Goal: Information Seeking & Learning: Learn about a topic

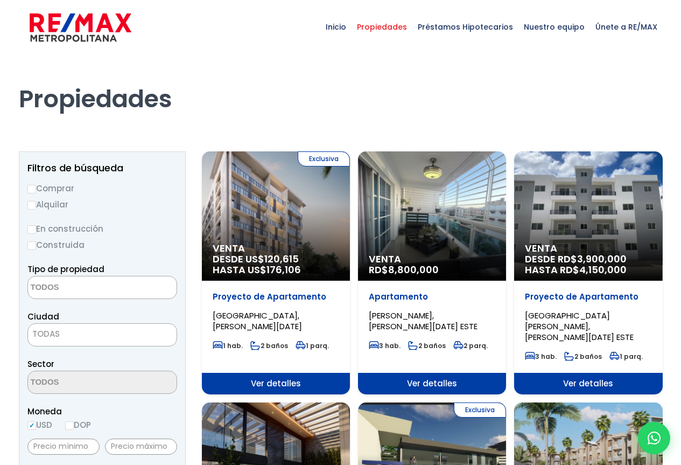
select select
click at [345, 26] on span "Inicio" at bounding box center [335, 27] width 31 height 32
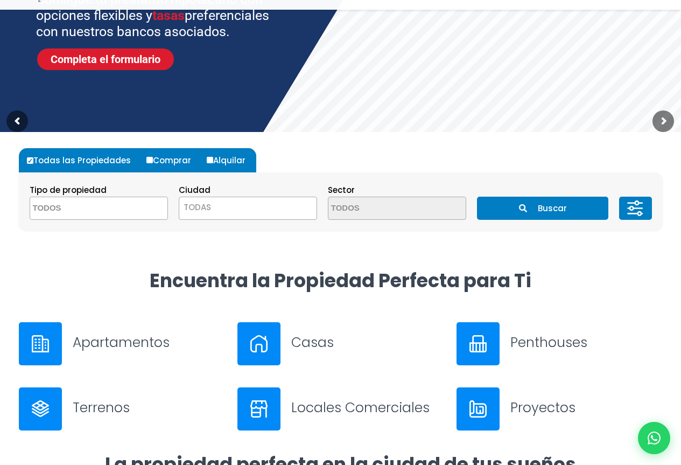
scroll to position [215, 0]
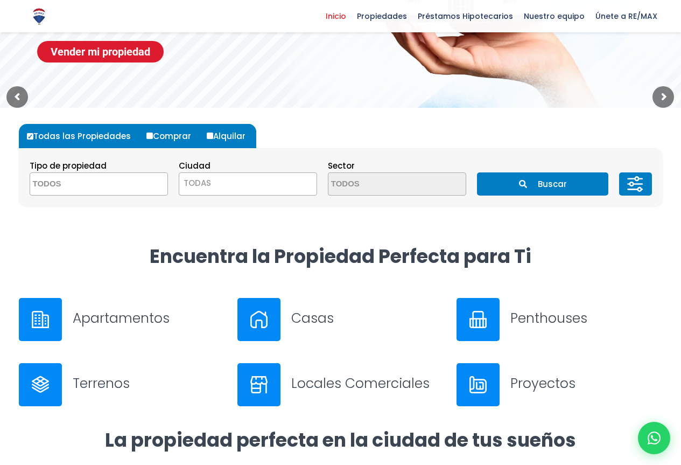
click at [100, 315] on h3 "Apartamentos" at bounding box center [149, 318] width 152 height 19
click at [67, 183] on textarea "Search" at bounding box center [82, 184] width 104 height 23
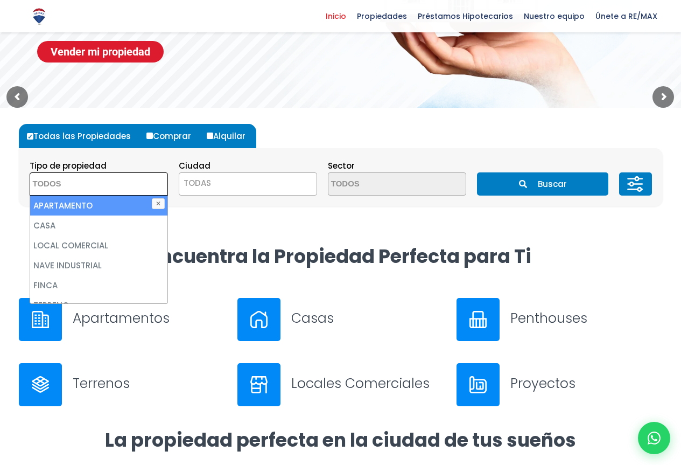
click at [55, 207] on li "APARTAMENTO" at bounding box center [98, 206] width 137 height 20
select select "apartment"
click at [55, 207] on li "APARTAMENTO" at bounding box center [98, 206] width 137 height 20
select select
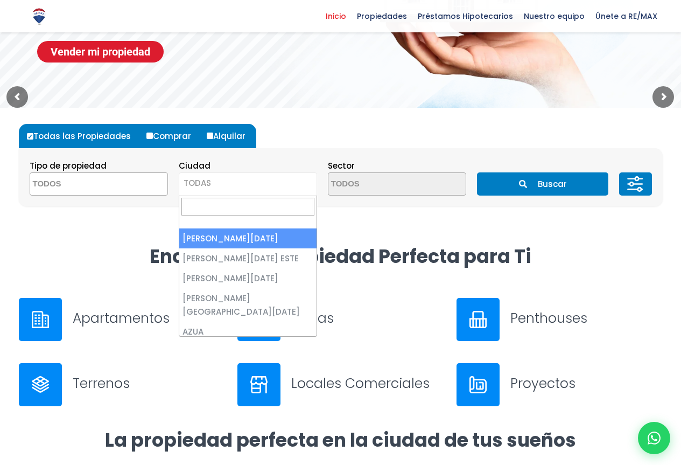
click at [221, 178] on span "TODAS" at bounding box center [247, 183] width 137 height 15
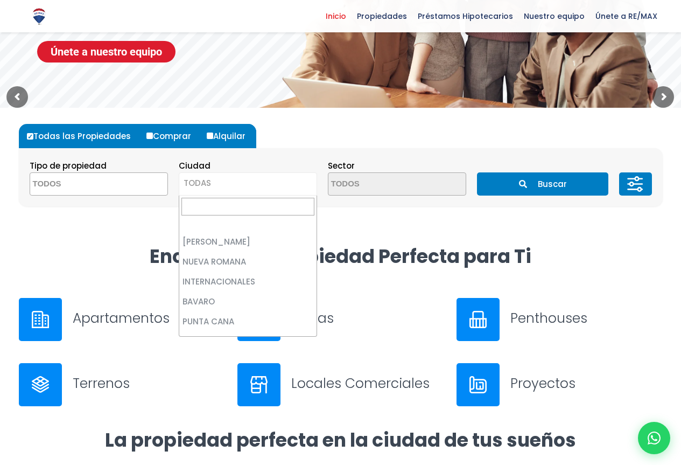
scroll to position [3174, 0]
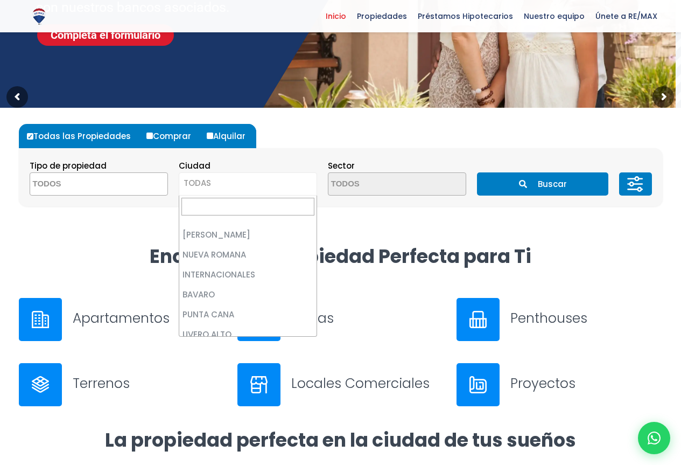
click at [214, 326] on h3 "Apartamentos" at bounding box center [149, 318] width 152 height 19
select select "440"
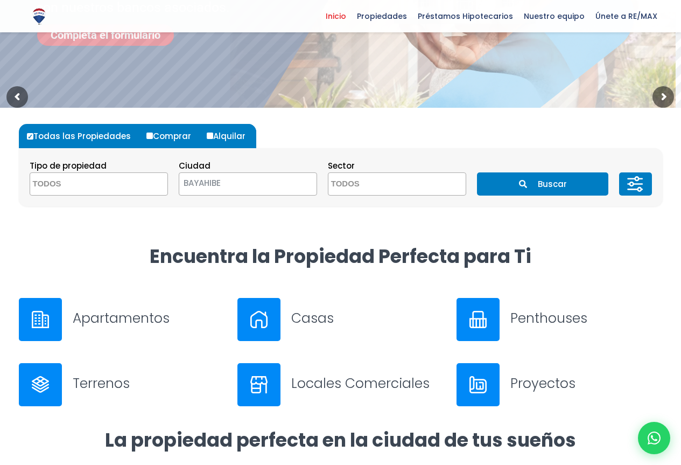
click at [543, 182] on button "Buscar" at bounding box center [542, 183] width 131 height 23
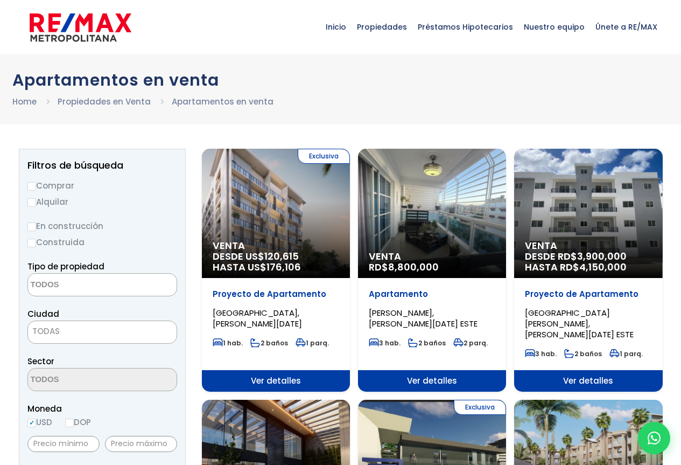
select select
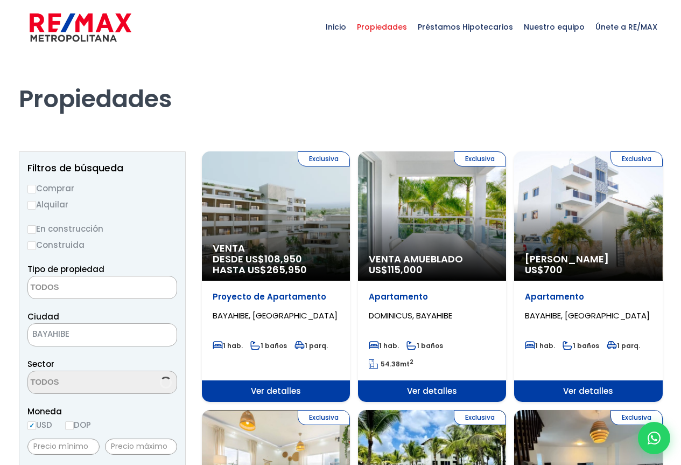
select select
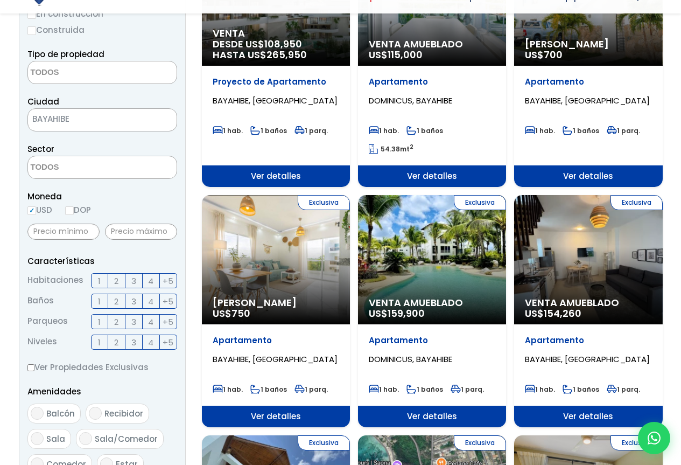
scroll to position [215, 0]
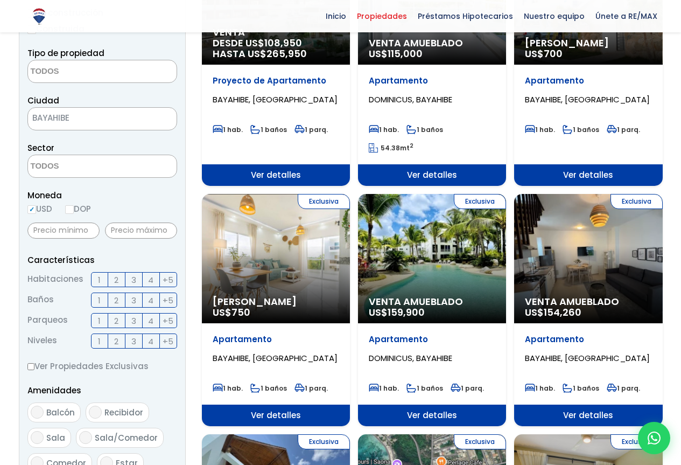
click at [339, 38] on span "Venta Amueblado" at bounding box center [276, 32] width 127 height 11
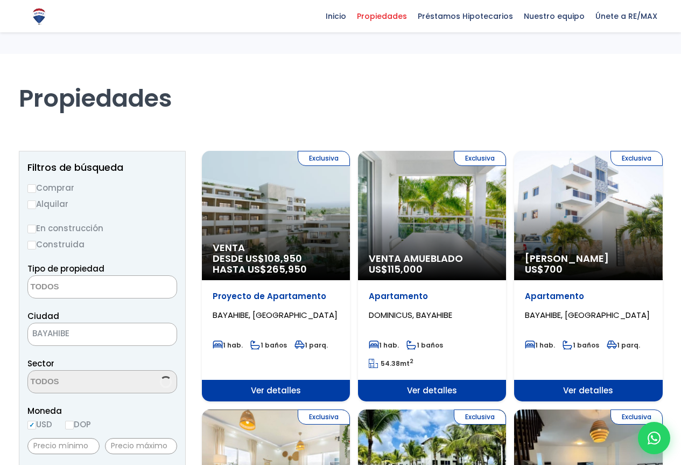
select select
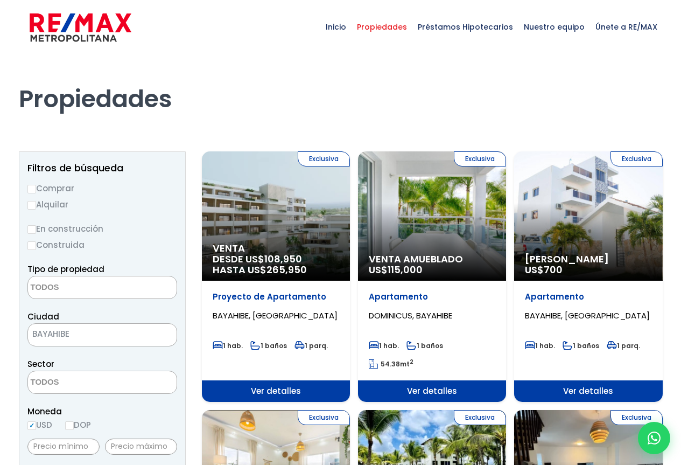
click at [277, 295] on p "Proyecto de Apartamento" at bounding box center [276, 296] width 127 height 11
select select
click at [338, 317] on span "DOMINICUS, BAYAHIBE" at bounding box center [275, 315] width 125 height 11
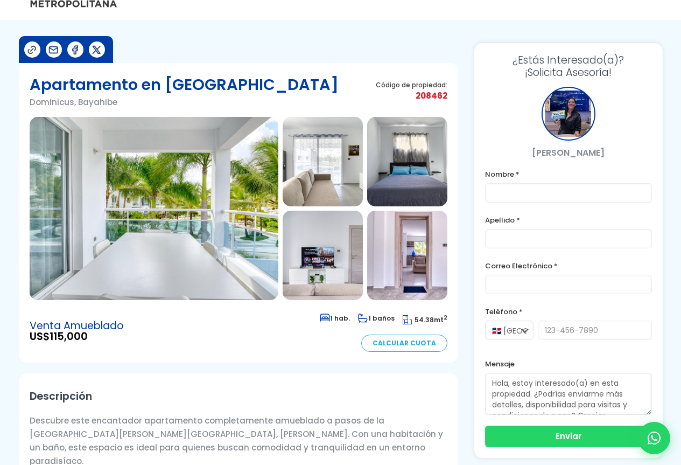
scroll to position [54, 0]
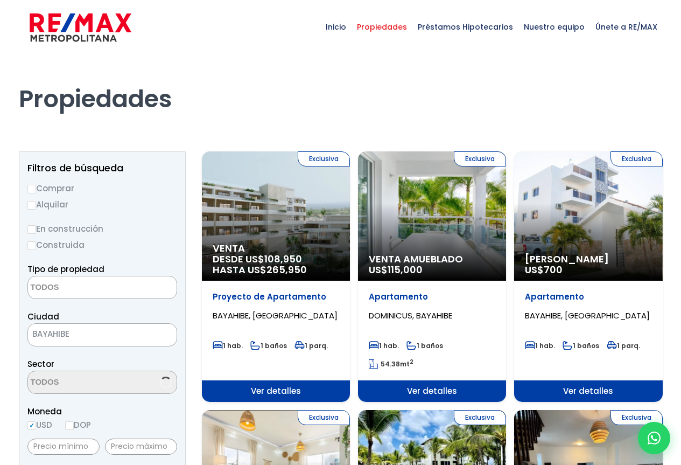
select select
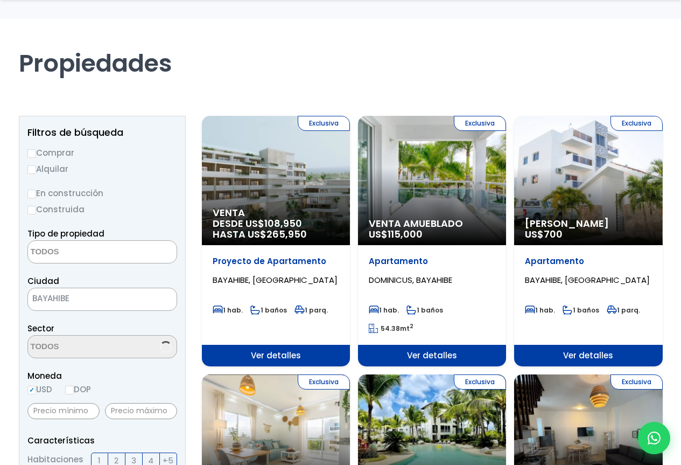
scroll to position [215, 0]
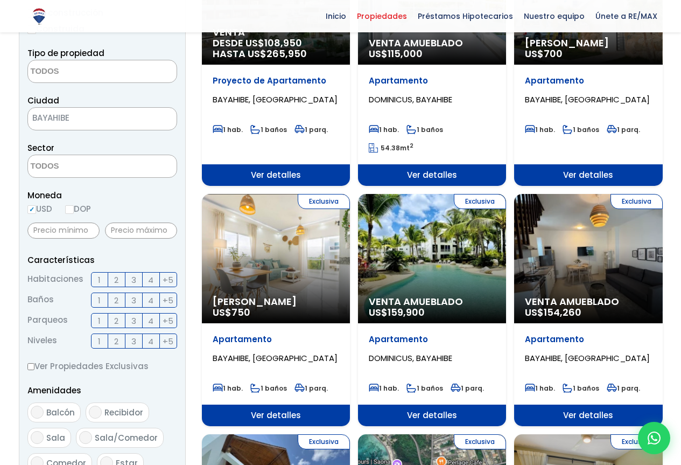
click at [292, 38] on span "Alquiler Amueblado" at bounding box center [276, 32] width 127 height 11
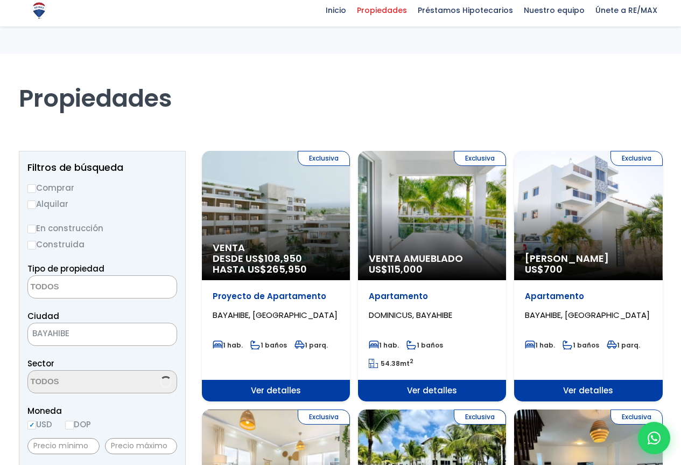
select select
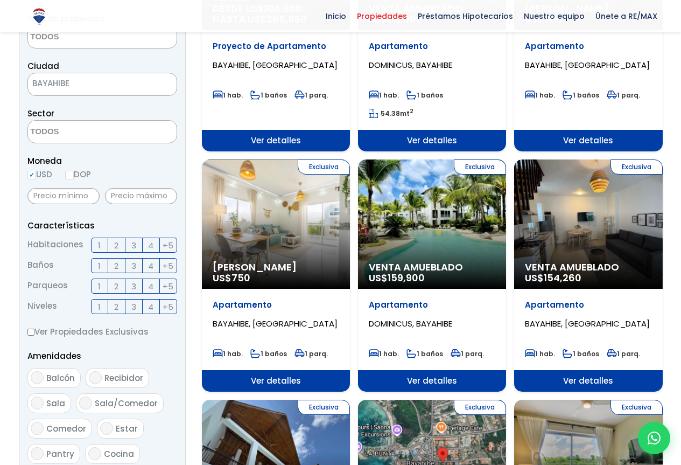
scroll to position [269, 0]
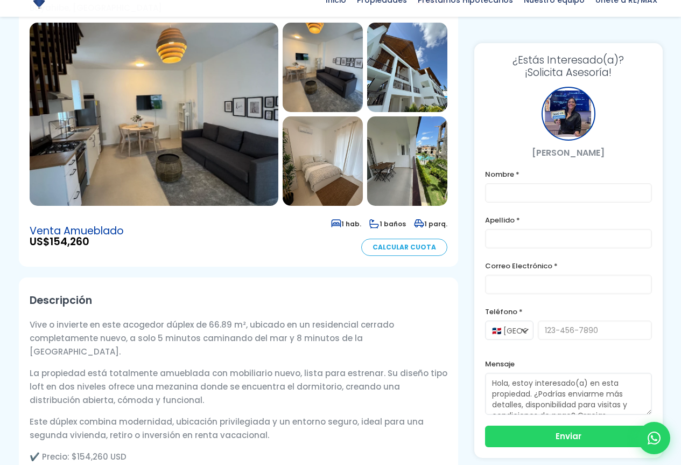
scroll to position [162, 0]
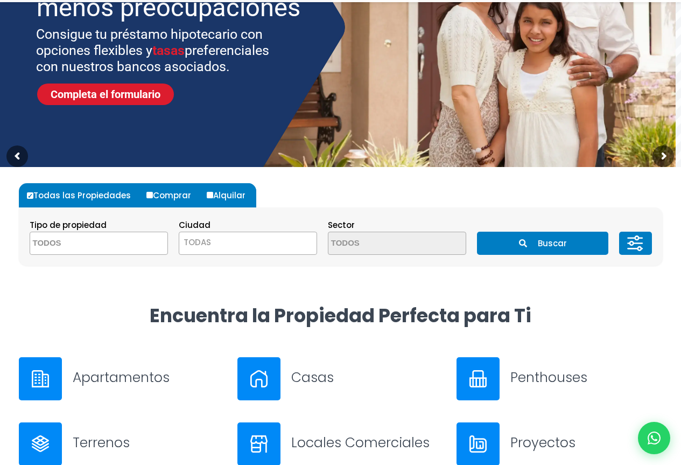
scroll to position [162, 0]
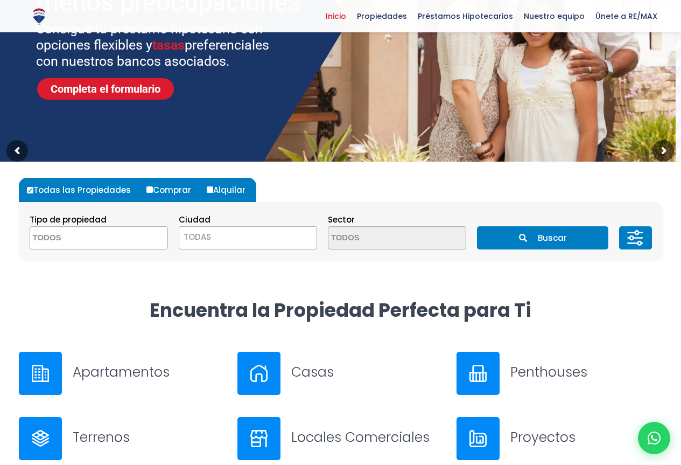
click at [64, 236] on textarea "Search" at bounding box center [82, 238] width 104 height 23
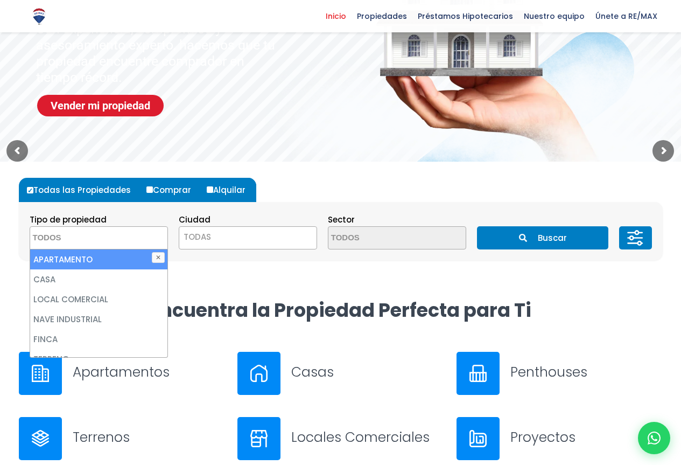
click at [63, 260] on li "APARTAMENTO" at bounding box center [98, 259] width 137 height 20
select select "apartment"
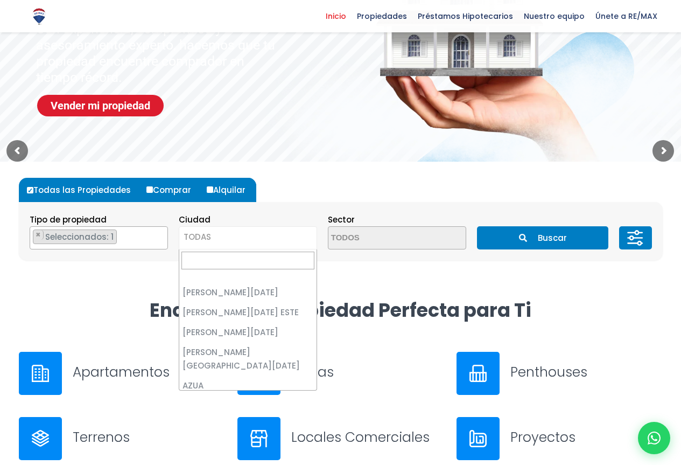
click at [212, 231] on span "TODAS" at bounding box center [247, 236] width 137 height 15
click at [238, 233] on span "TODAS" at bounding box center [247, 236] width 137 height 15
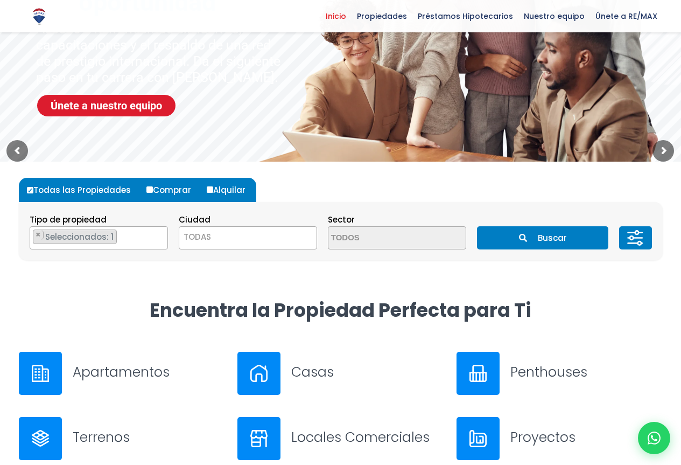
click at [211, 233] on span "TODAS" at bounding box center [247, 236] width 137 height 15
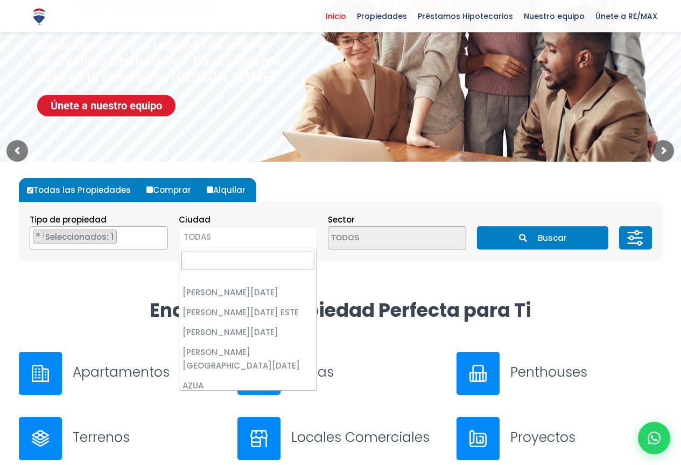
click at [197, 237] on span "TODAS" at bounding box center [197, 236] width 27 height 11
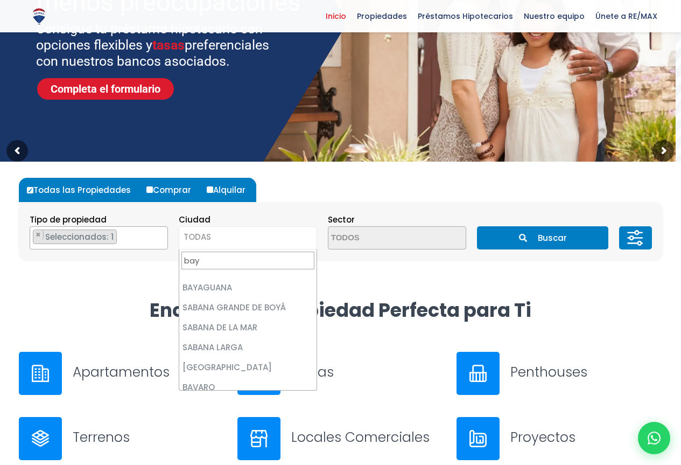
scroll to position [0, 0]
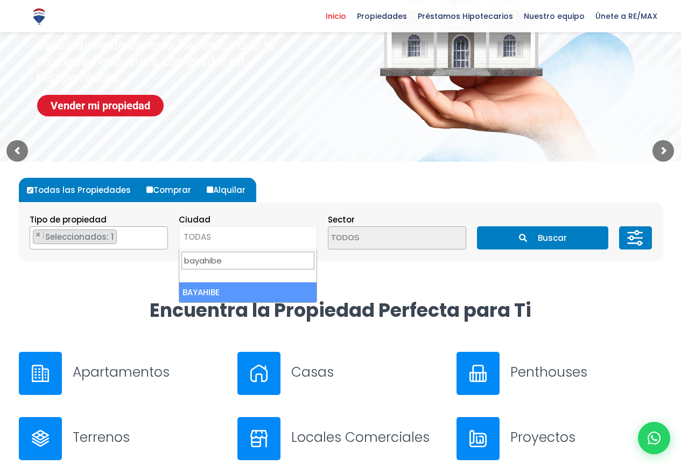
type input "bayahibe"
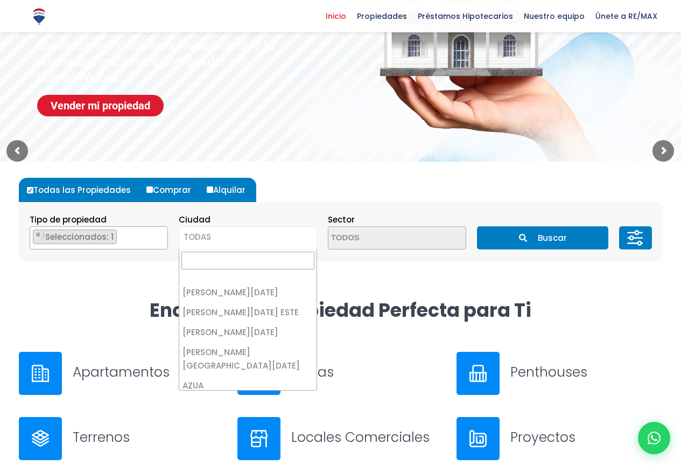
click at [211, 235] on span "TODAS" at bounding box center [197, 236] width 27 height 11
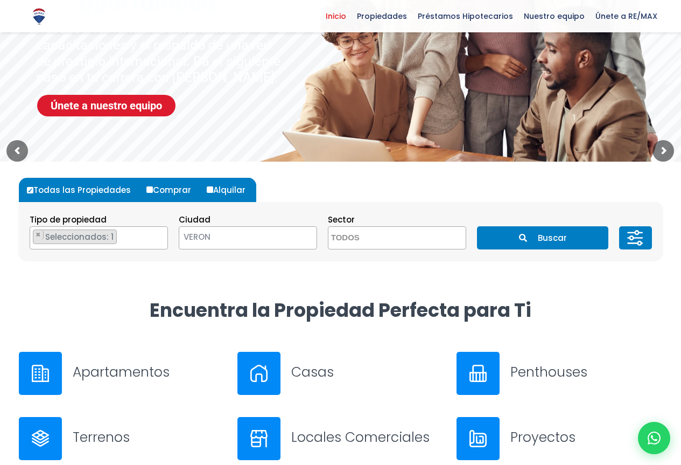
click at [213, 234] on span "VERON" at bounding box center [234, 236] width 110 height 15
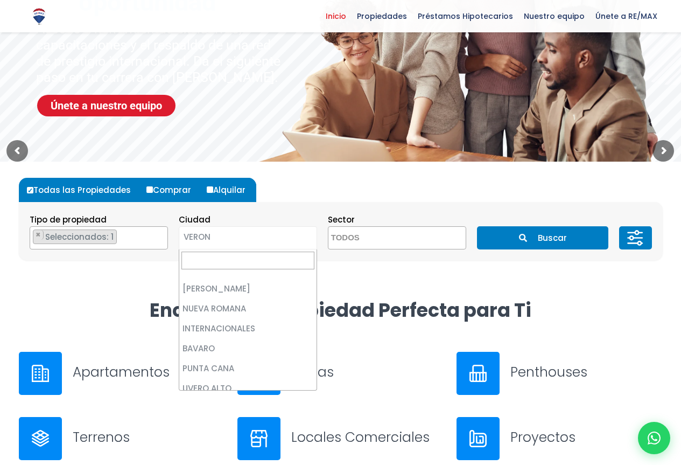
select select "440"
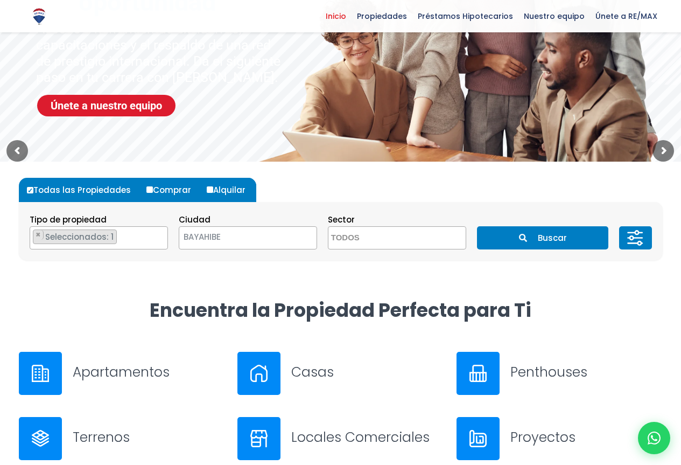
click at [102, 241] on span "Seleccionados: 1" at bounding box center [80, 236] width 72 height 11
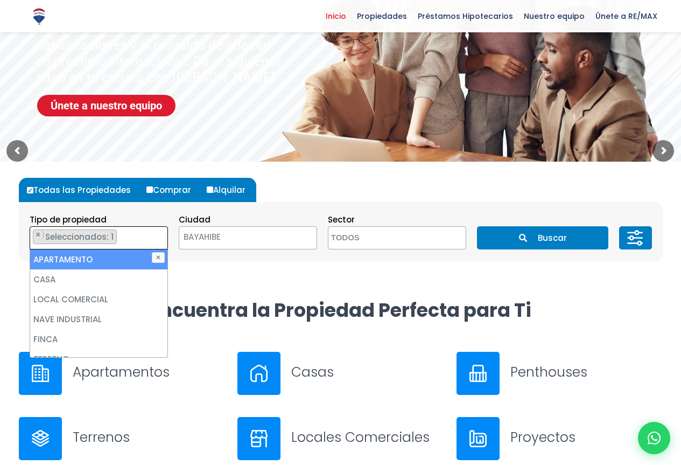
click at [83, 260] on li "APARTAMENTO" at bounding box center [98, 259] width 137 height 20
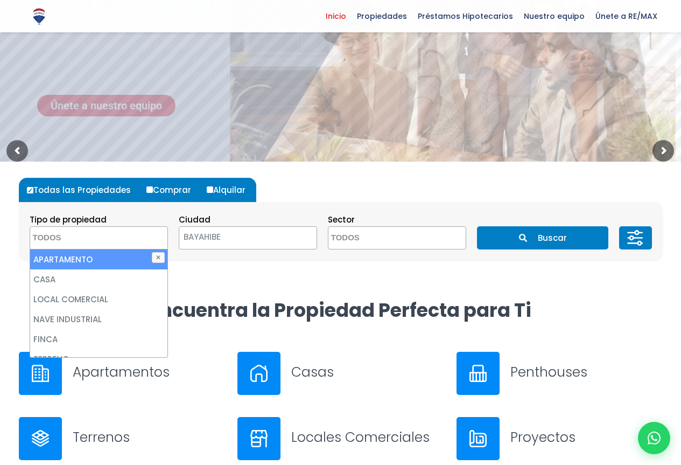
click at [83, 260] on li "APARTAMENTO" at bounding box center [98, 259] width 137 height 20
select select "apartment"
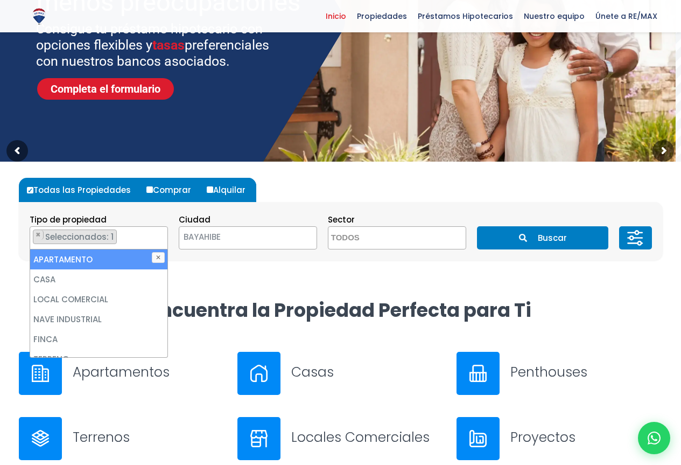
click at [558, 238] on button "Buscar" at bounding box center [542, 237] width 131 height 23
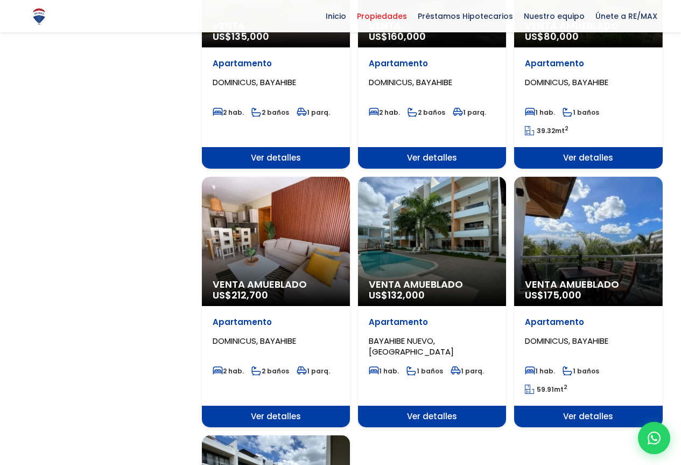
scroll to position [970, 0]
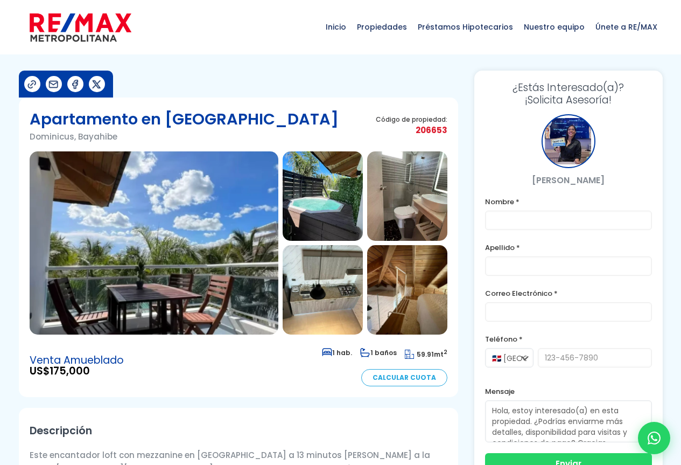
click at [177, 232] on img at bounding box center [154, 242] width 249 height 183
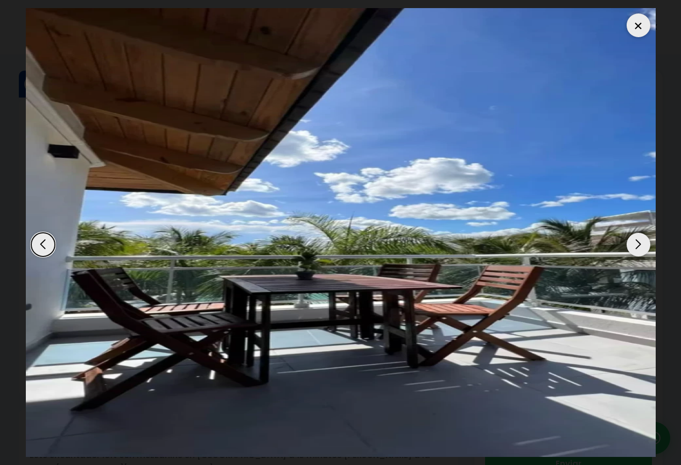
click at [638, 243] on div "Next slide" at bounding box center [639, 245] width 24 height 24
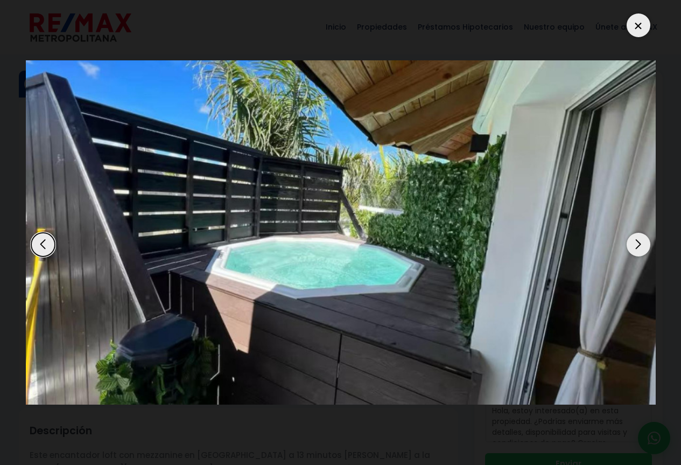
click at [638, 243] on div "Next slide" at bounding box center [639, 245] width 24 height 24
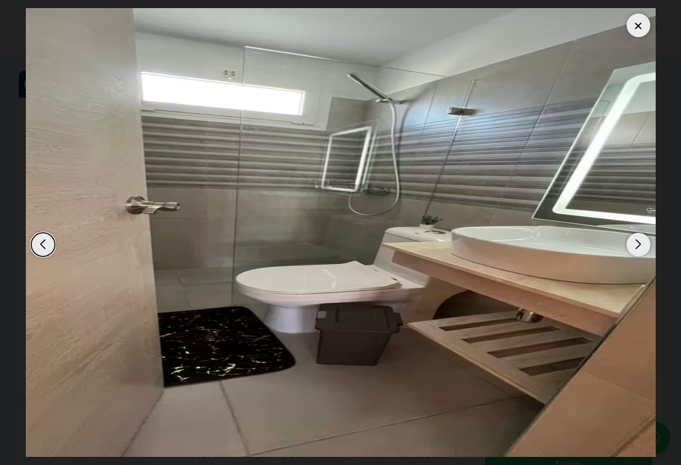
click at [638, 243] on div "Next slide" at bounding box center [639, 245] width 24 height 24
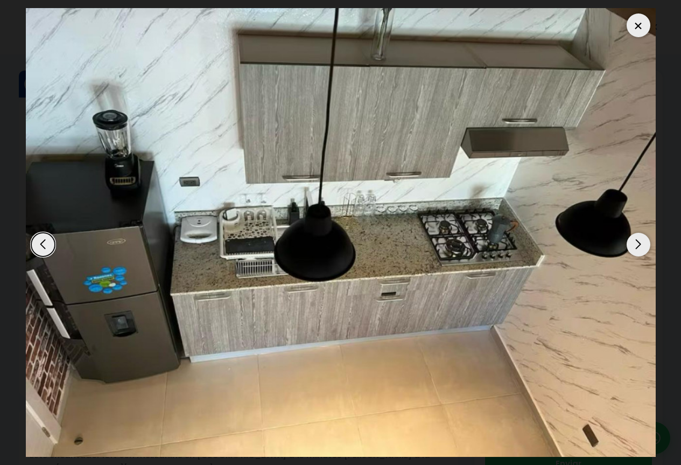
click at [638, 243] on div "Next slide" at bounding box center [639, 245] width 24 height 24
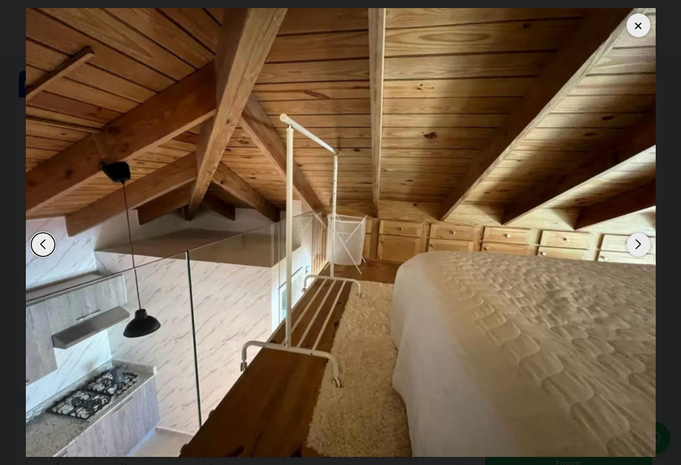
click at [638, 243] on div "Next slide" at bounding box center [639, 245] width 24 height 24
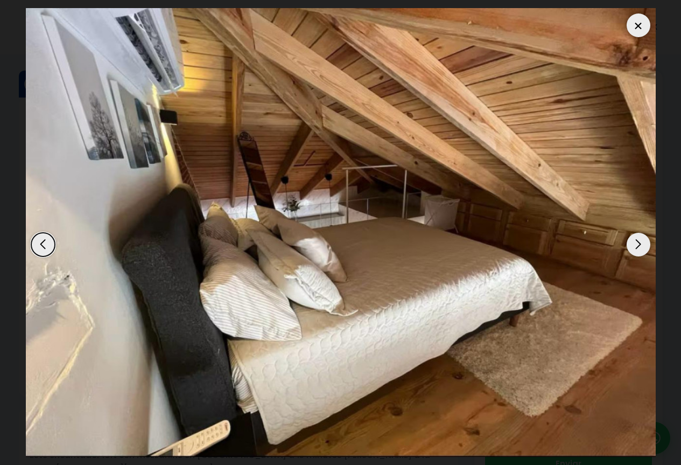
click at [638, 243] on div "Next slide" at bounding box center [639, 245] width 24 height 24
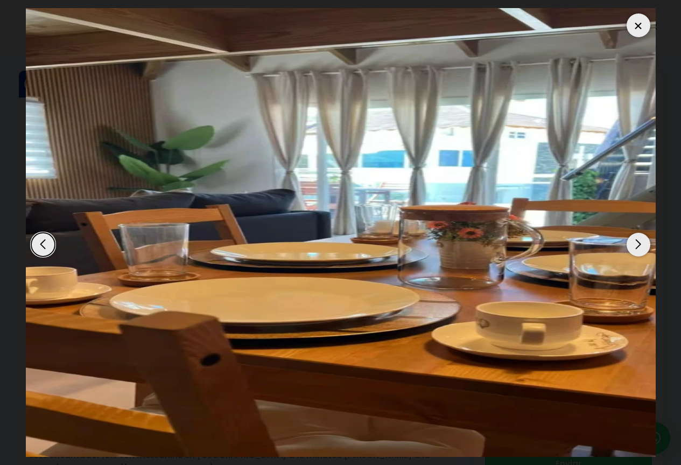
click at [638, 243] on div "Next slide" at bounding box center [639, 245] width 24 height 24
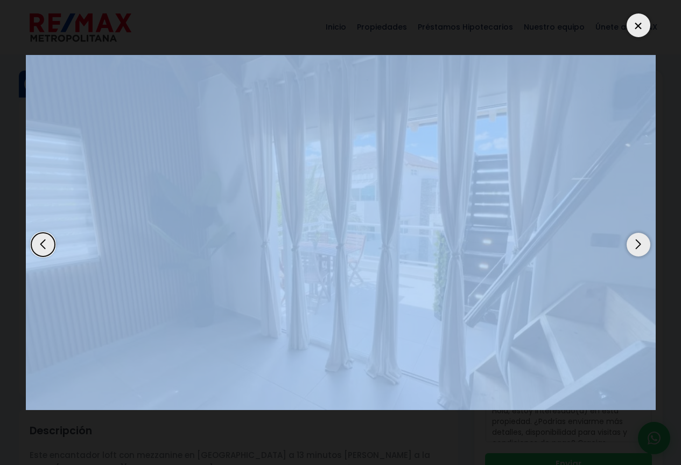
click at [638, 243] on div "Next slide" at bounding box center [639, 245] width 24 height 24
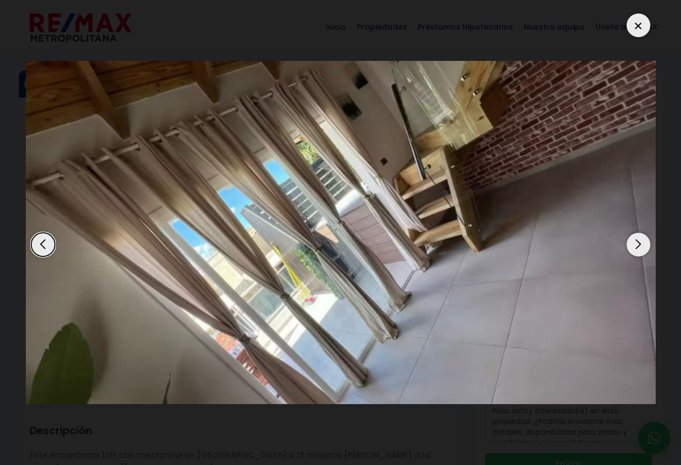
click at [638, 243] on div "Next slide" at bounding box center [639, 245] width 24 height 24
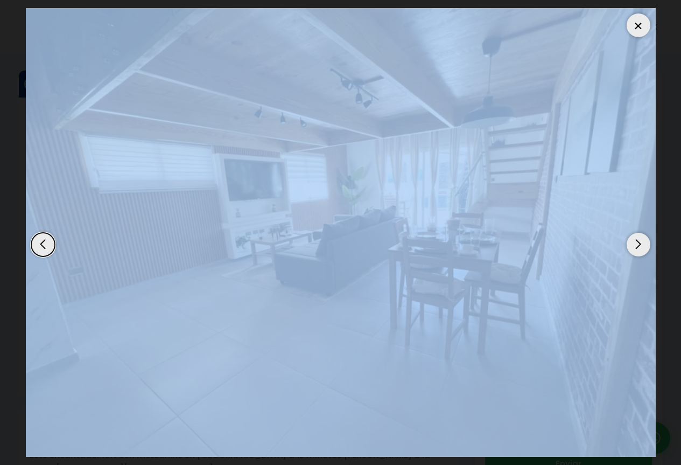
click at [638, 243] on div "Next slide" at bounding box center [639, 245] width 24 height 24
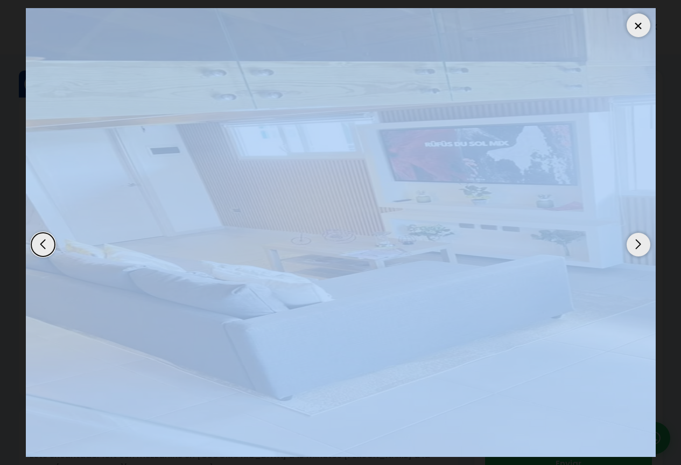
click at [638, 243] on div "Next slide" at bounding box center [639, 245] width 24 height 24
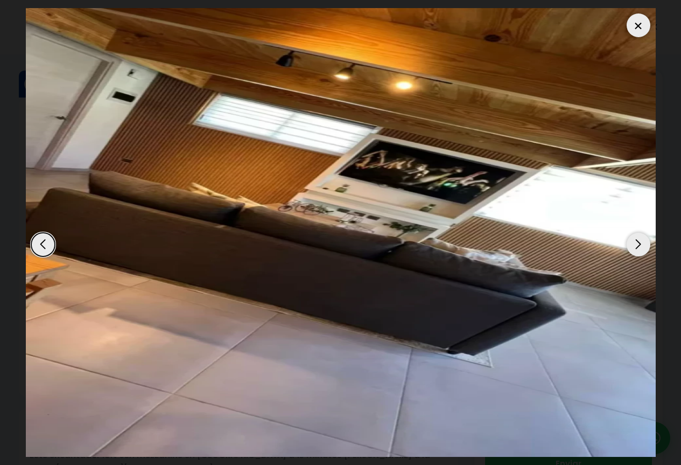
click at [639, 26] on div at bounding box center [639, 25] width 24 height 24
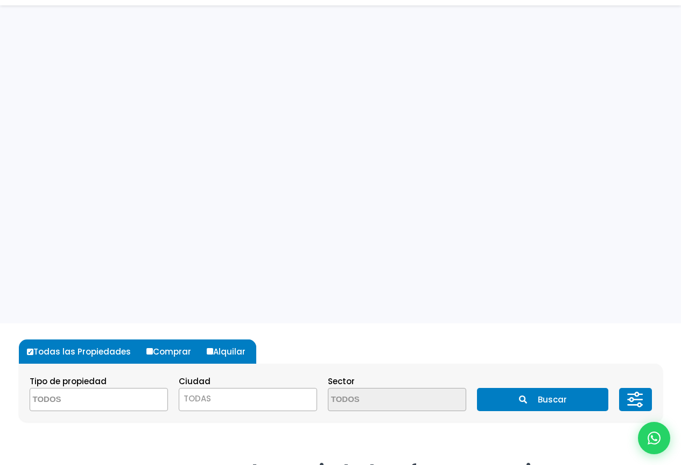
select select "440"
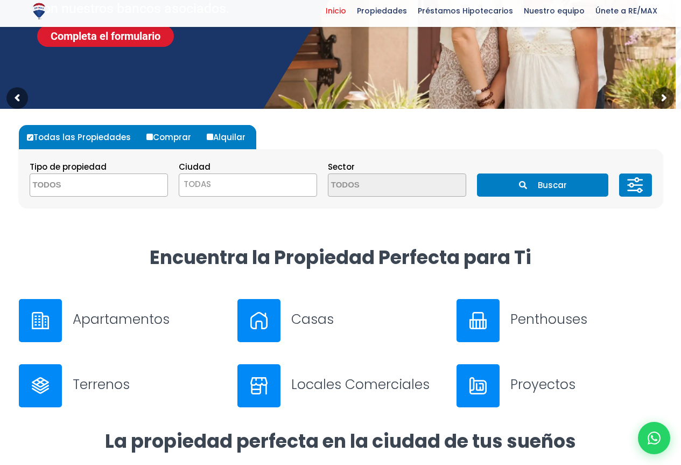
scroll to position [215, 0]
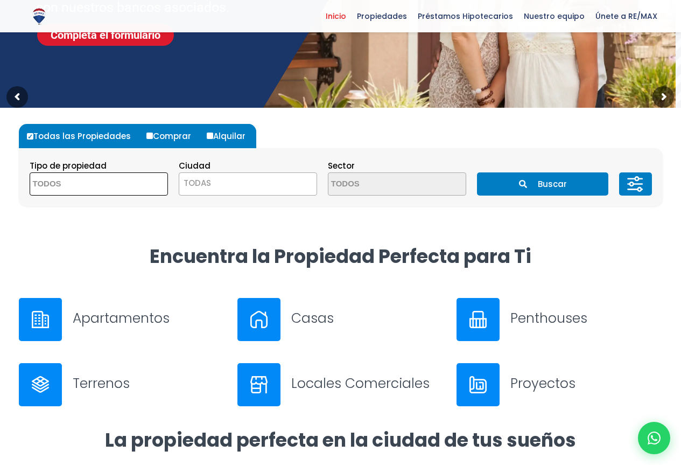
click at [66, 185] on textarea "Search" at bounding box center [82, 184] width 104 height 23
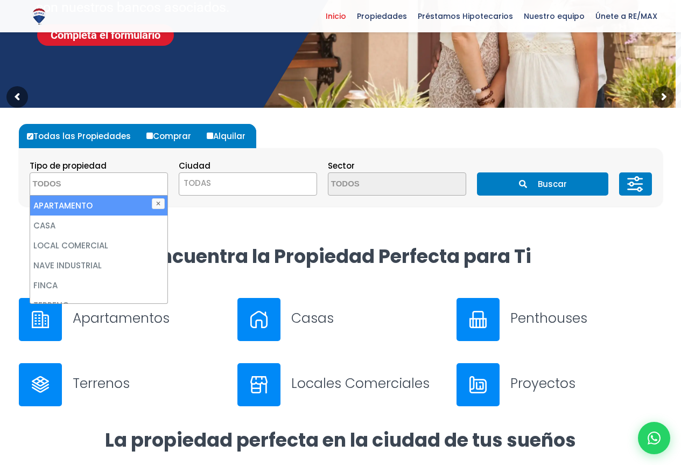
click at [65, 204] on li "APARTAMENTO" at bounding box center [98, 206] width 137 height 20
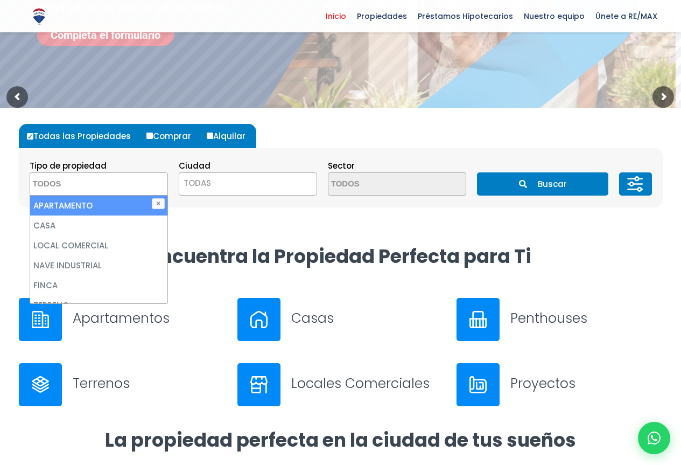
click at [90, 205] on li "APARTAMENTO" at bounding box center [98, 206] width 137 height 20
select select "apartment"
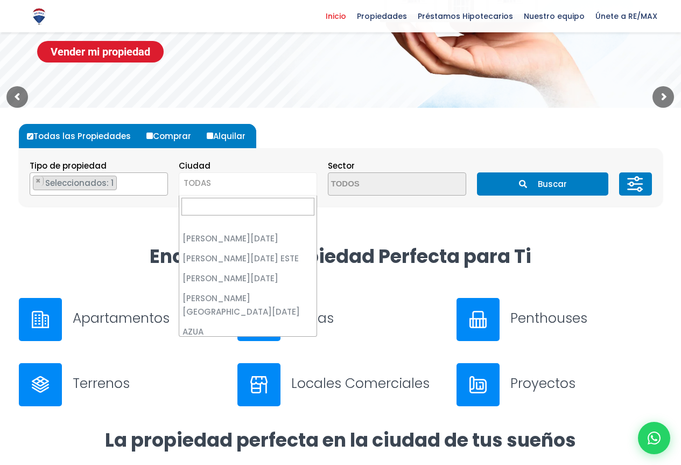
click at [208, 181] on span "TODAS" at bounding box center [197, 182] width 27 height 11
click at [218, 183] on span "TODAS" at bounding box center [247, 183] width 137 height 15
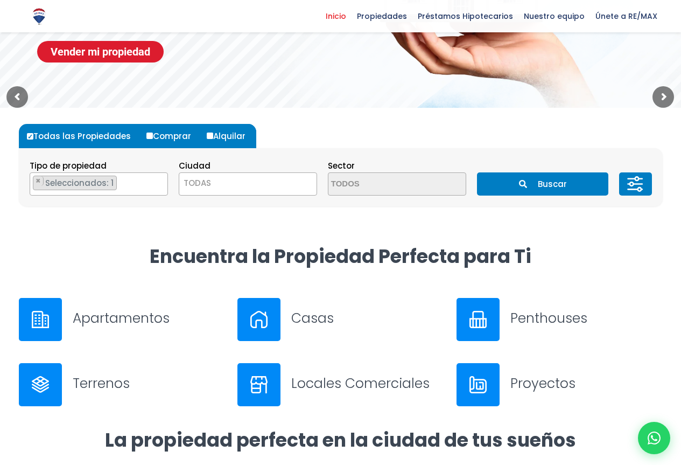
click at [219, 328] on div "Apartamentos" at bounding box center [149, 320] width 152 height 22
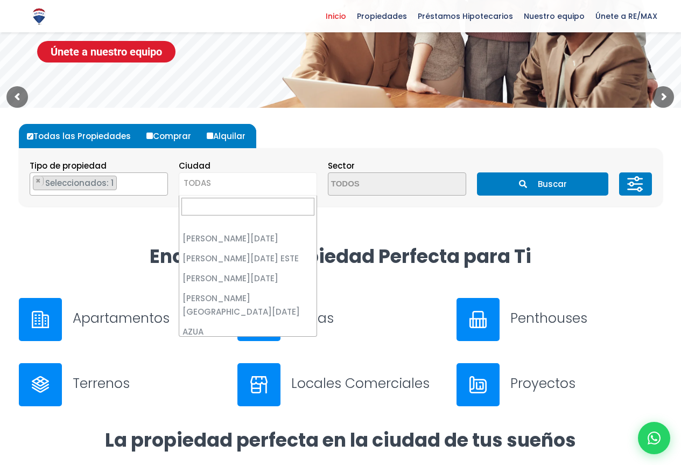
click at [219, 179] on span "TODAS" at bounding box center [247, 183] width 137 height 15
click at [218, 185] on span "VERON" at bounding box center [234, 183] width 110 height 15
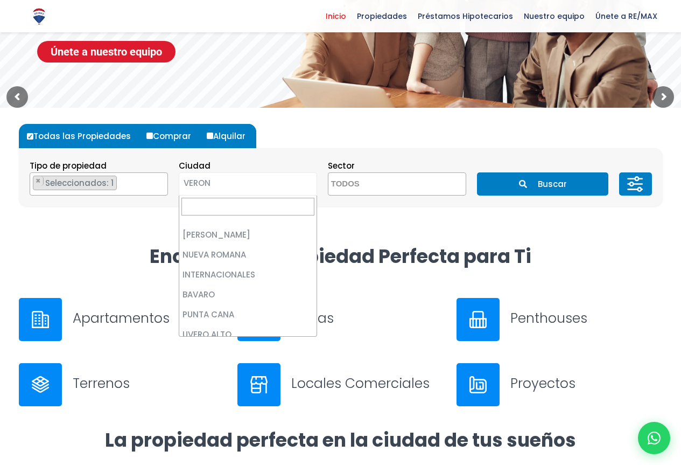
select select "440"
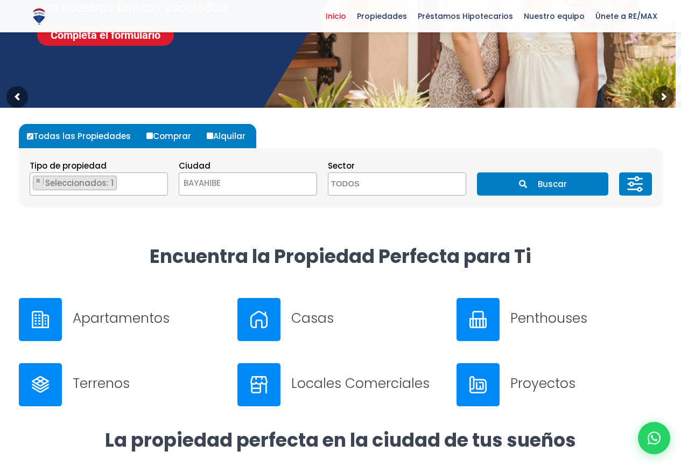
click at [554, 185] on button "Buscar" at bounding box center [542, 183] width 131 height 23
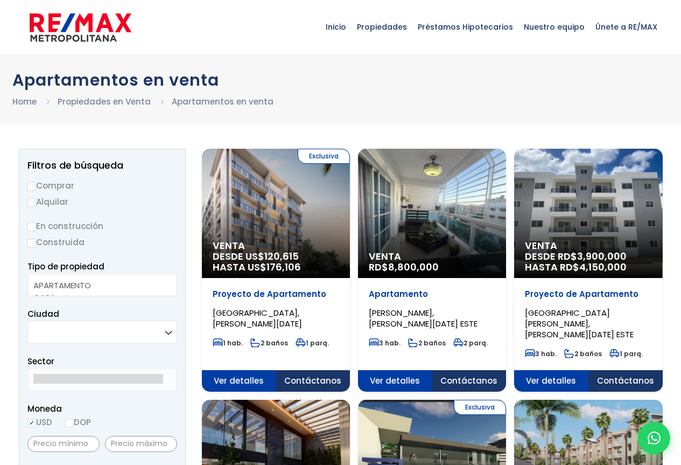
select select
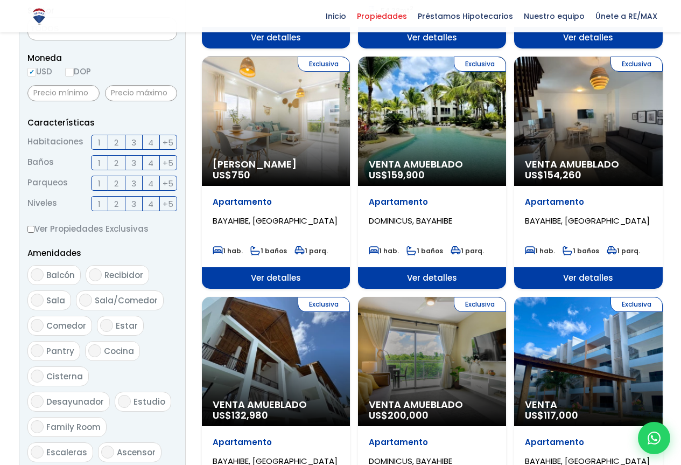
scroll to position [485, 0]
